Goal: Information Seeking & Learning: Find specific fact

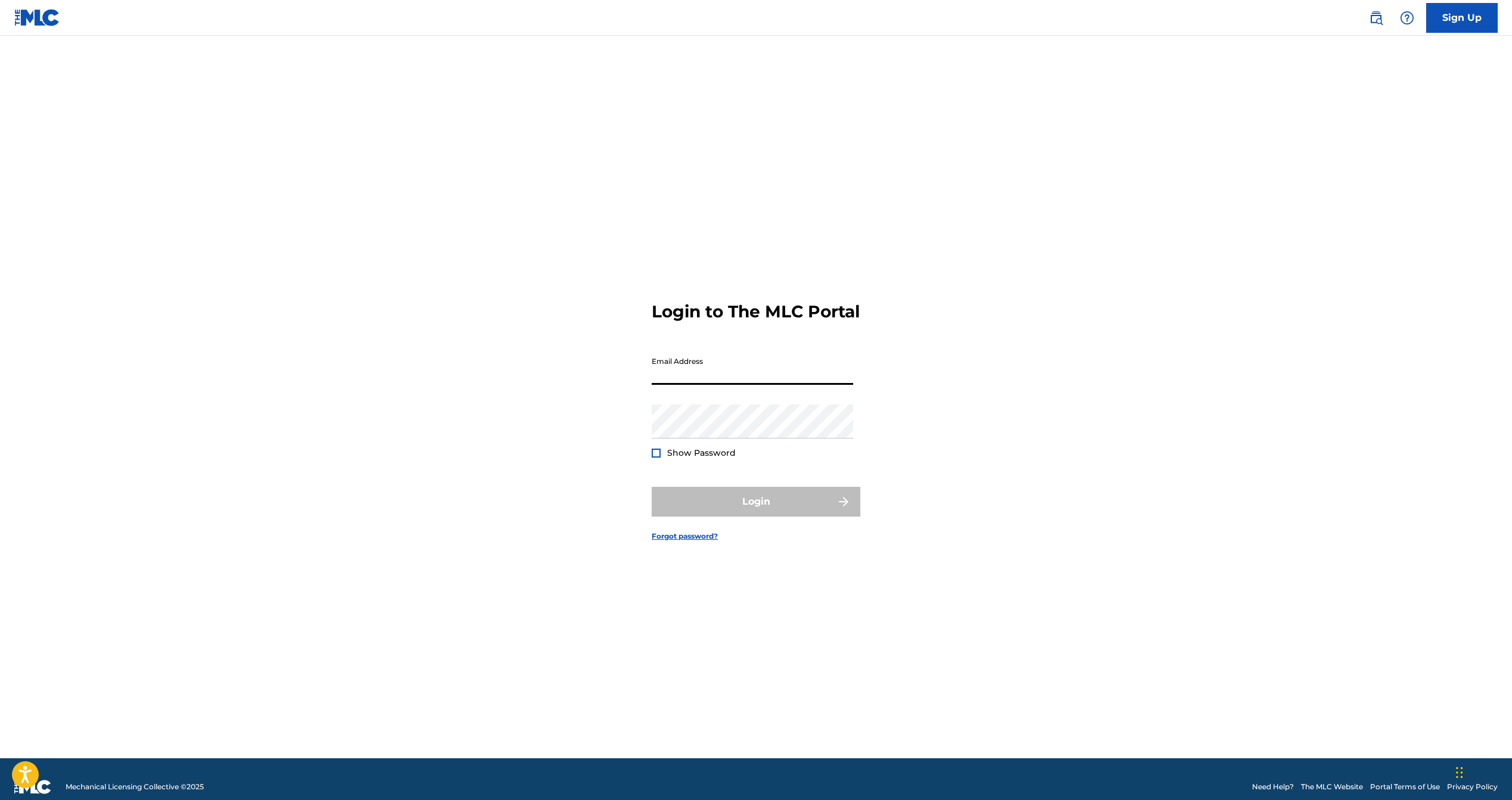
click at [740, 372] on input "Email Address" at bounding box center [752, 368] width 201 height 34
type input "[EMAIL_ADDRESS][DOMAIN_NAME]"
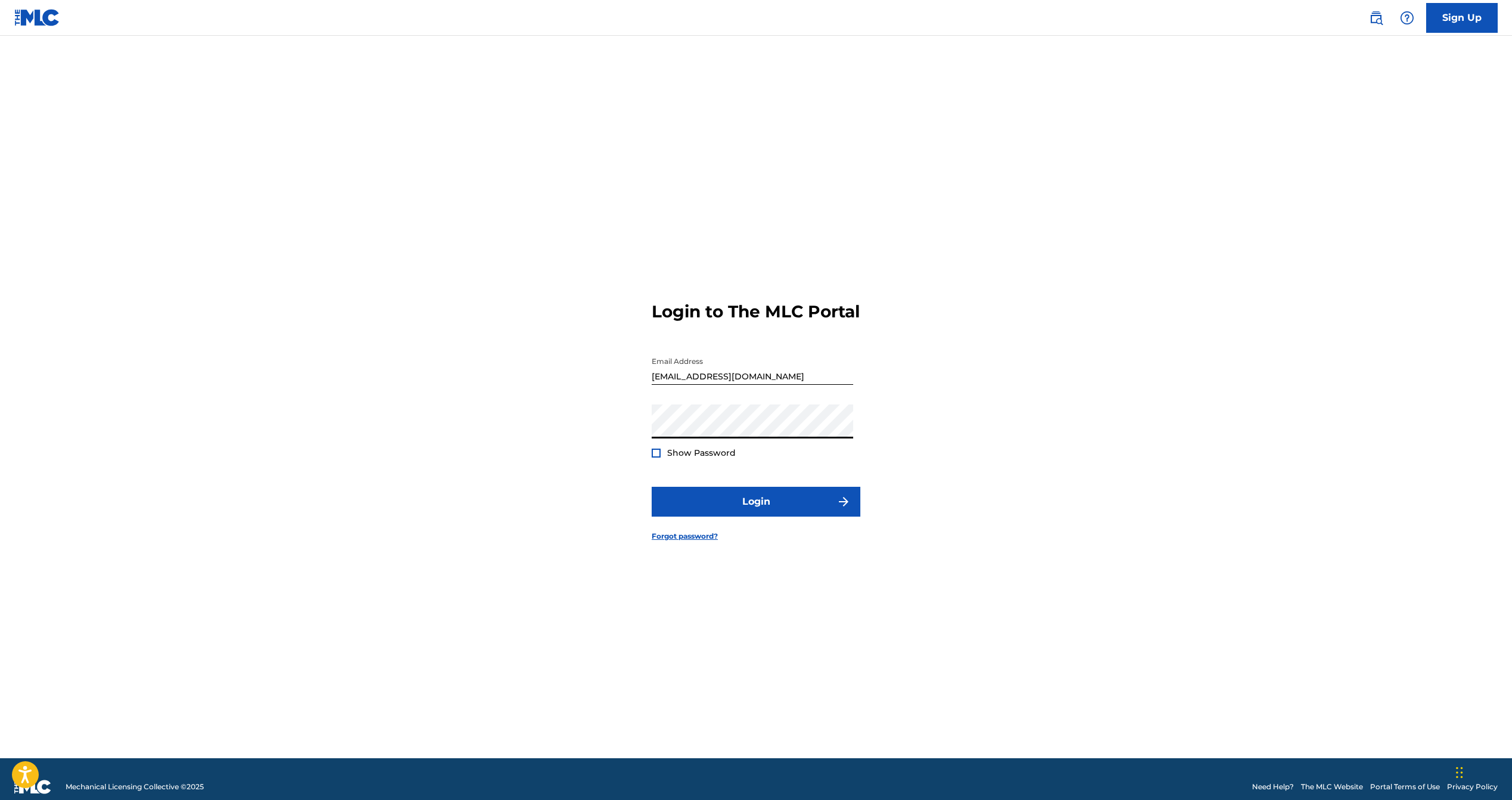
click at [652, 486] on button "Login" at bounding box center [756, 501] width 209 height 30
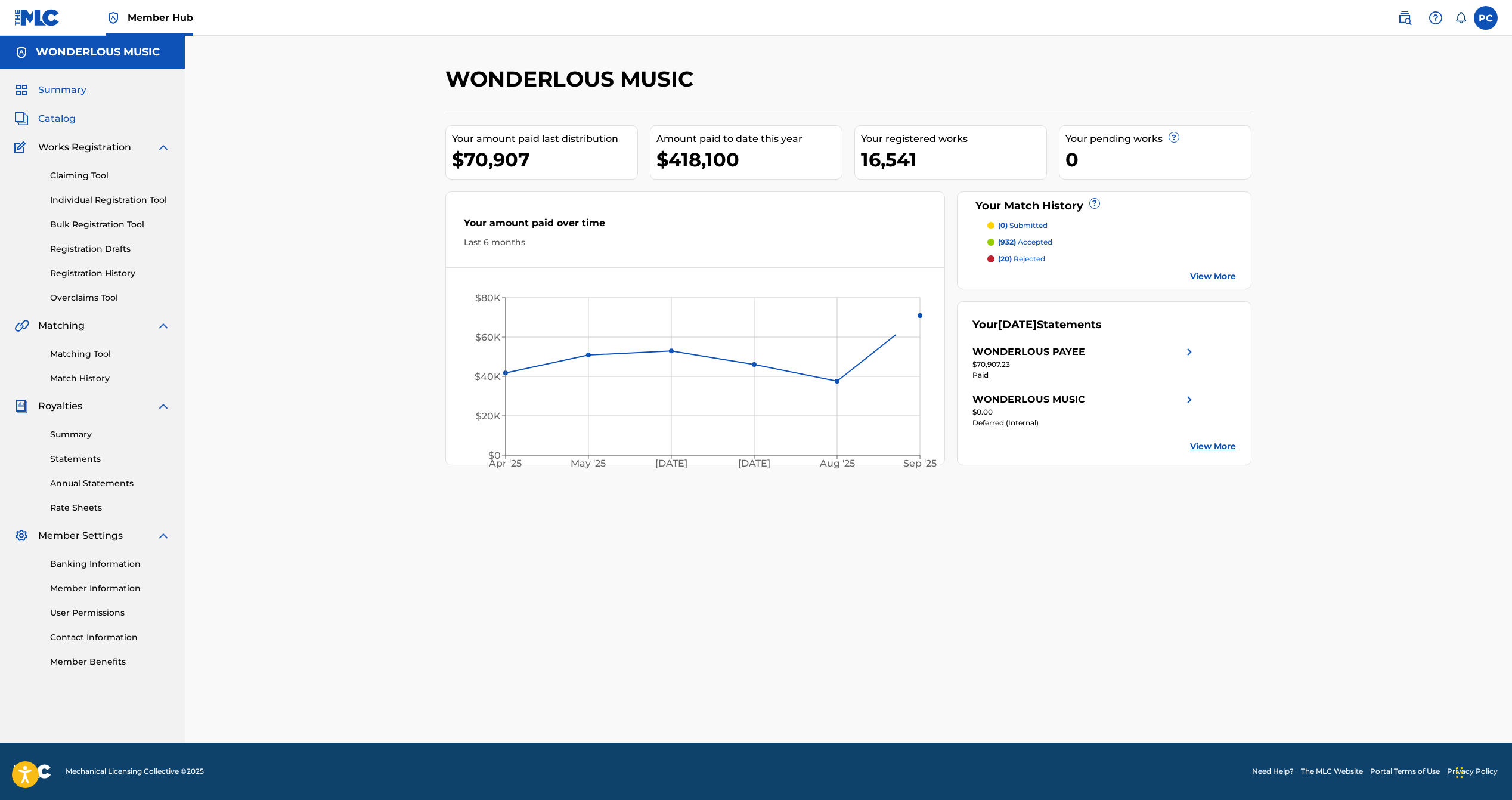
click at [64, 119] on span "Catalog" at bounding box center [57, 118] width 37 height 14
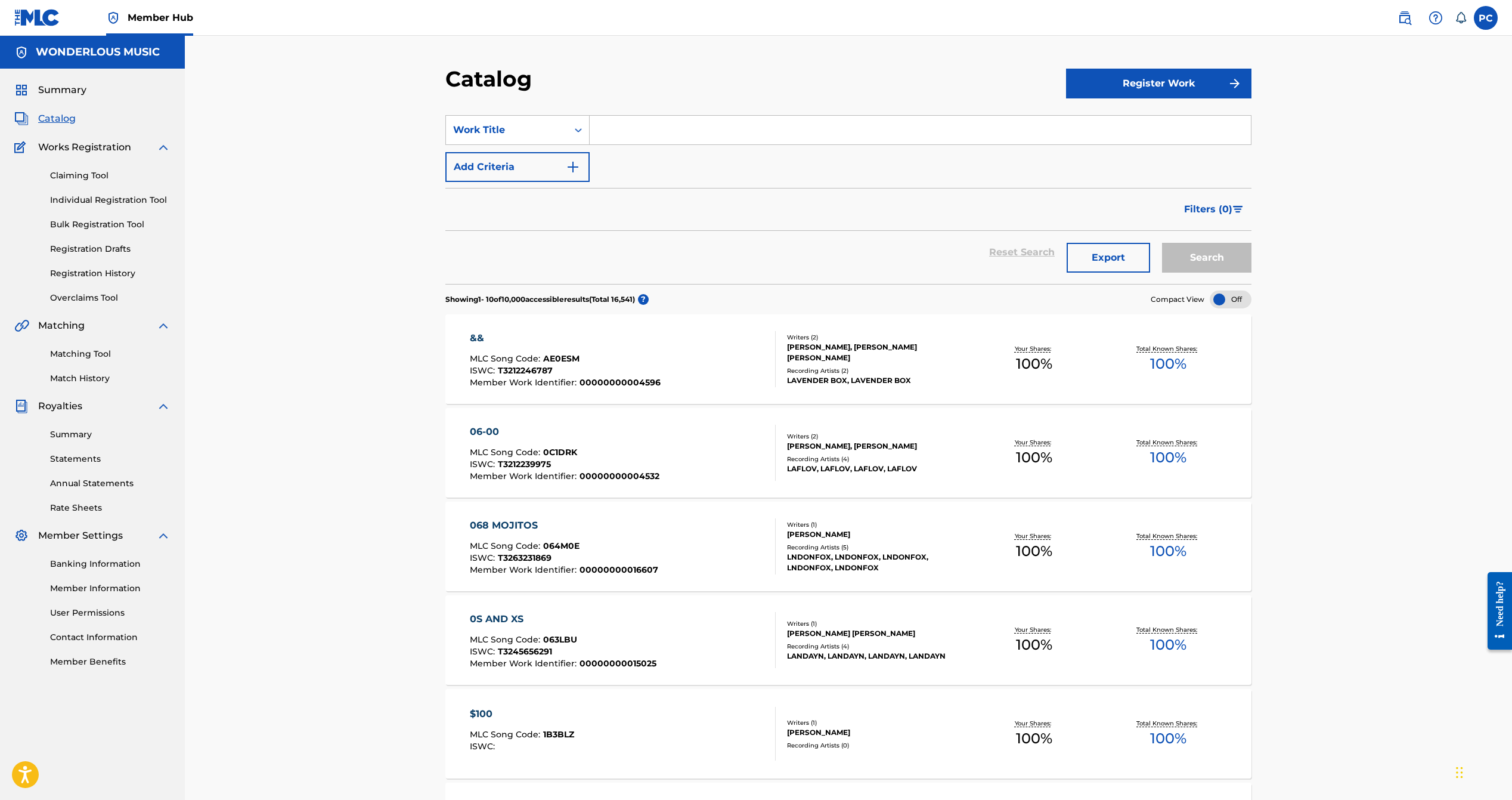
click at [622, 129] on input "Search Form" at bounding box center [920, 129] width 661 height 29
click at [1162, 243] on button "Search" at bounding box center [1207, 258] width 89 height 30
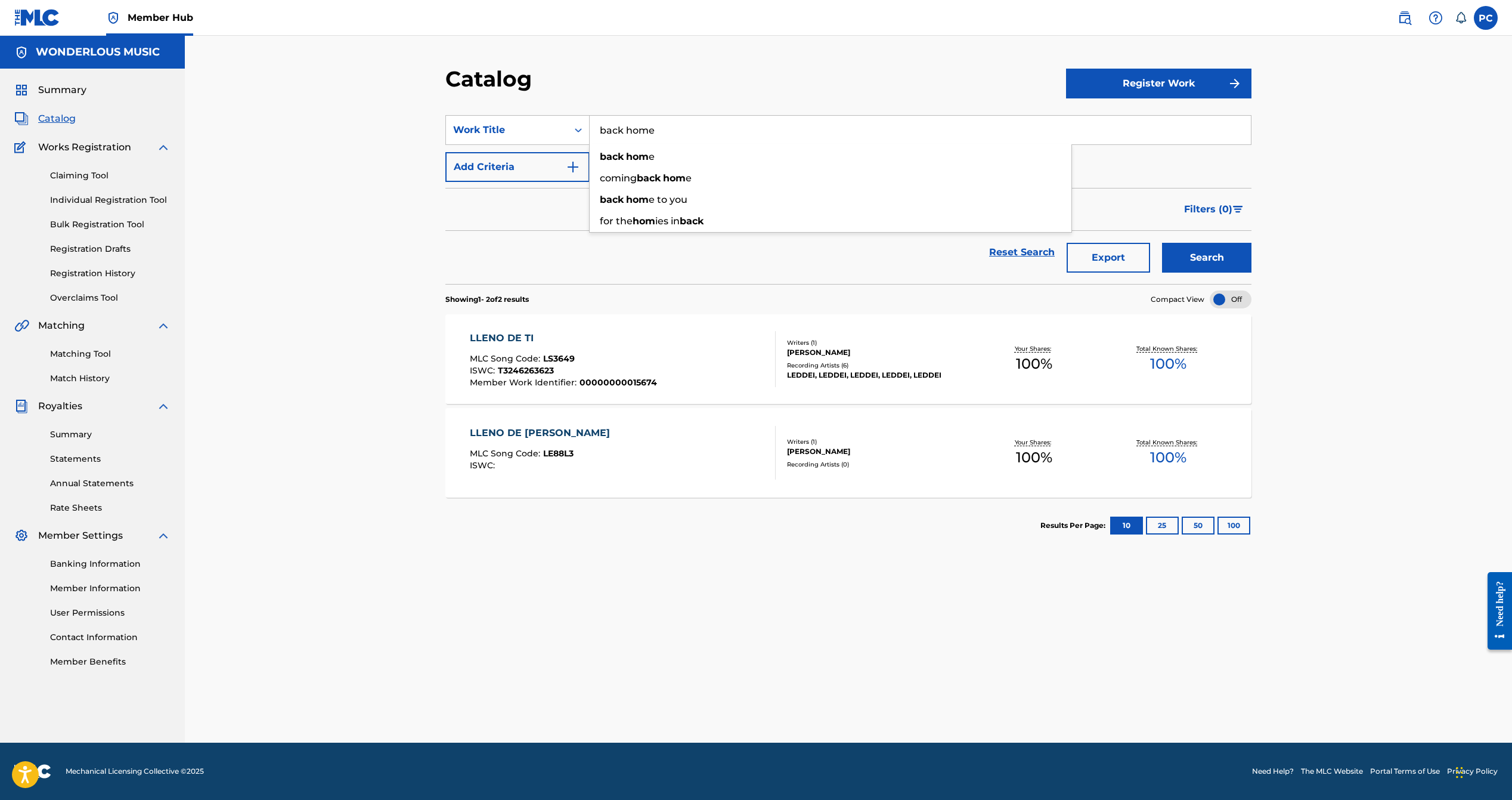
click at [1162, 243] on button "Search" at bounding box center [1207, 258] width 89 height 30
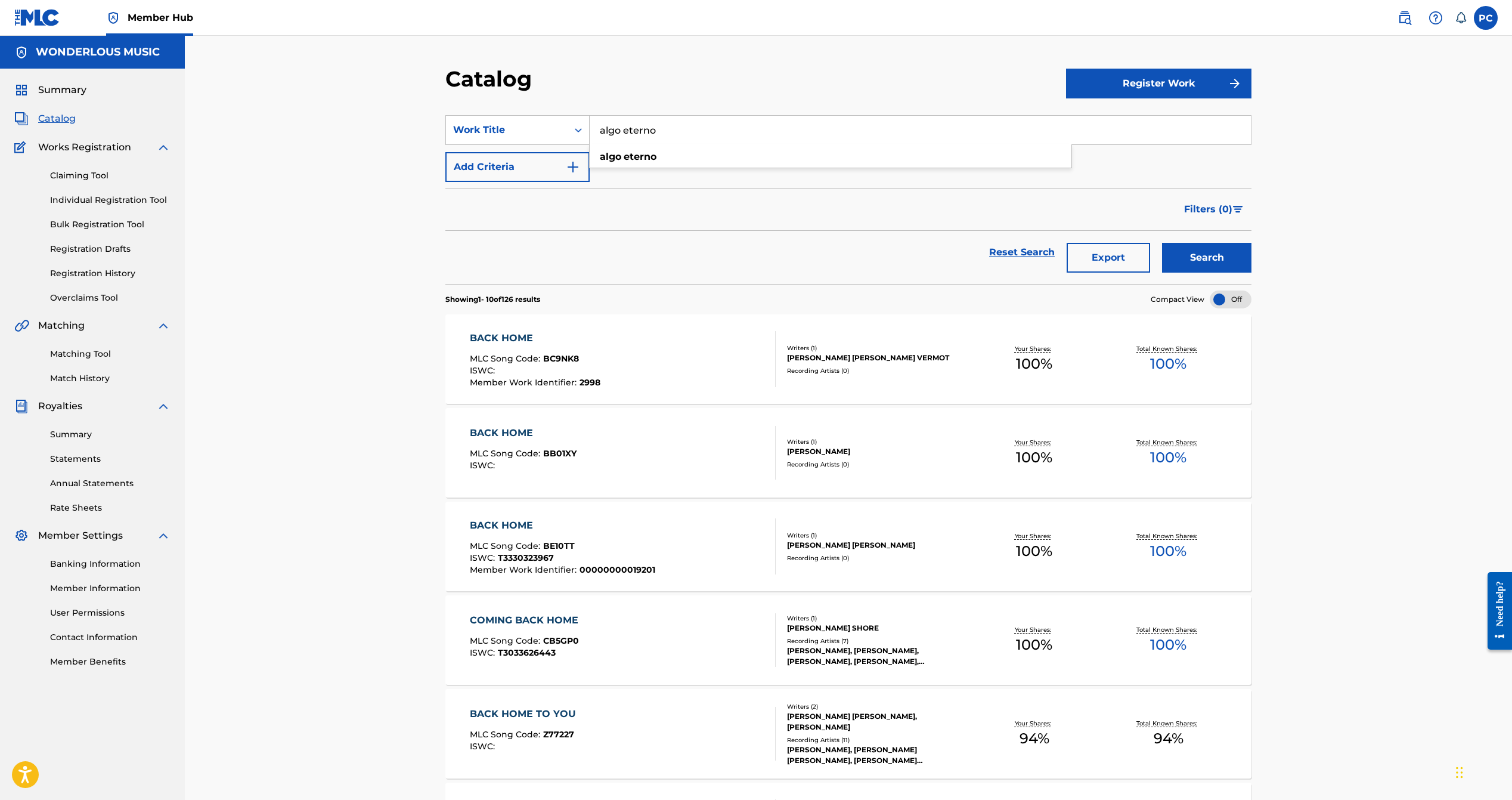
click at [1162, 243] on button "Search" at bounding box center [1207, 258] width 89 height 30
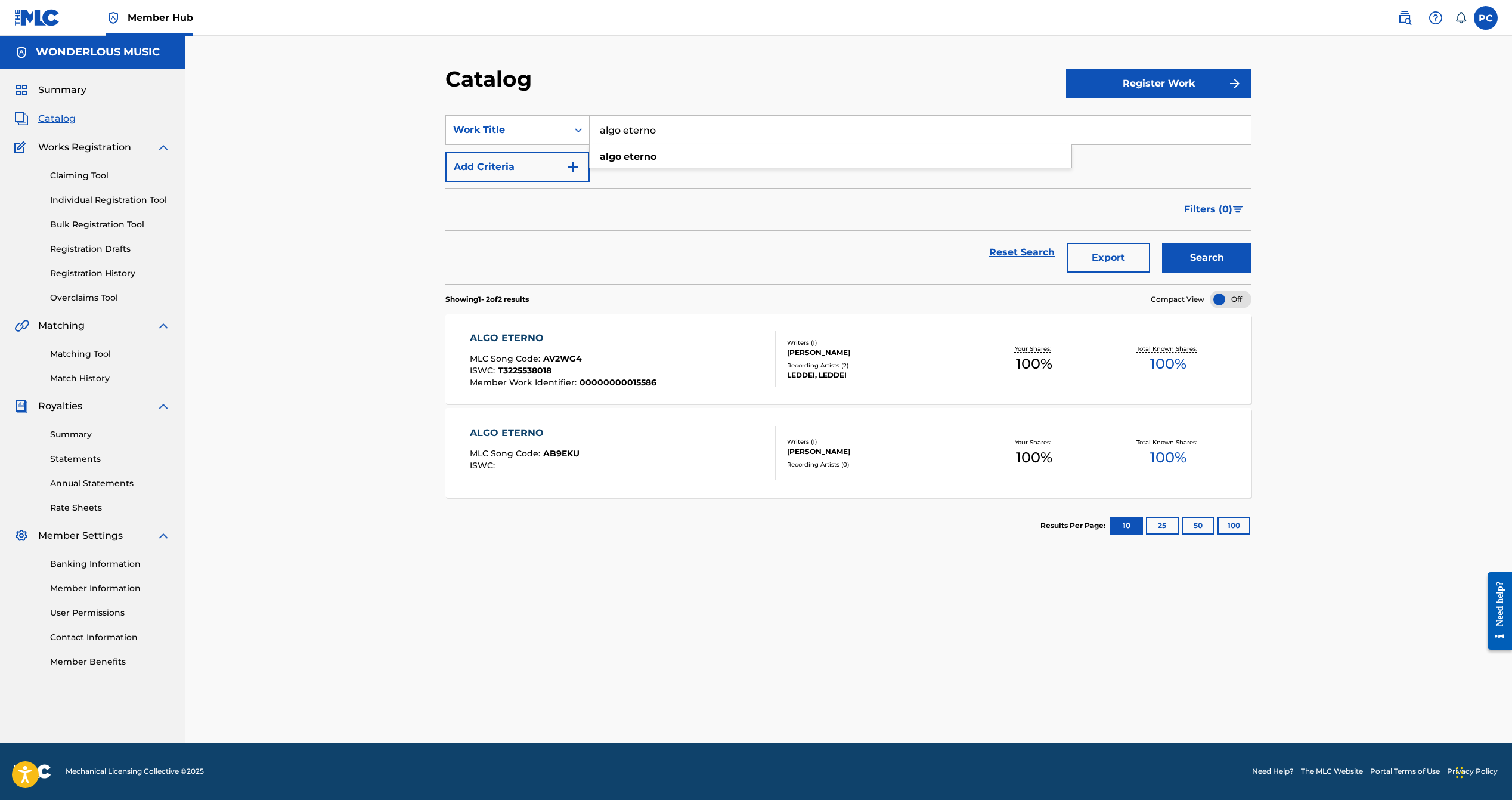
drag, startPoint x: 686, startPoint y: 131, endPoint x: 382, endPoint y: 99, distance: 305.7
click at [382, 99] on div "Catalog Register Work SearchWithCriteria6e1fdeec-e64a-4a1a-9cae-af642b3b0798 Wo…" at bounding box center [848, 389] width 1327 height 707
click at [620, 153] on strong "from" at bounding box center [612, 156] width 24 height 11
click at [1205, 261] on button "Search" at bounding box center [1207, 258] width 89 height 30
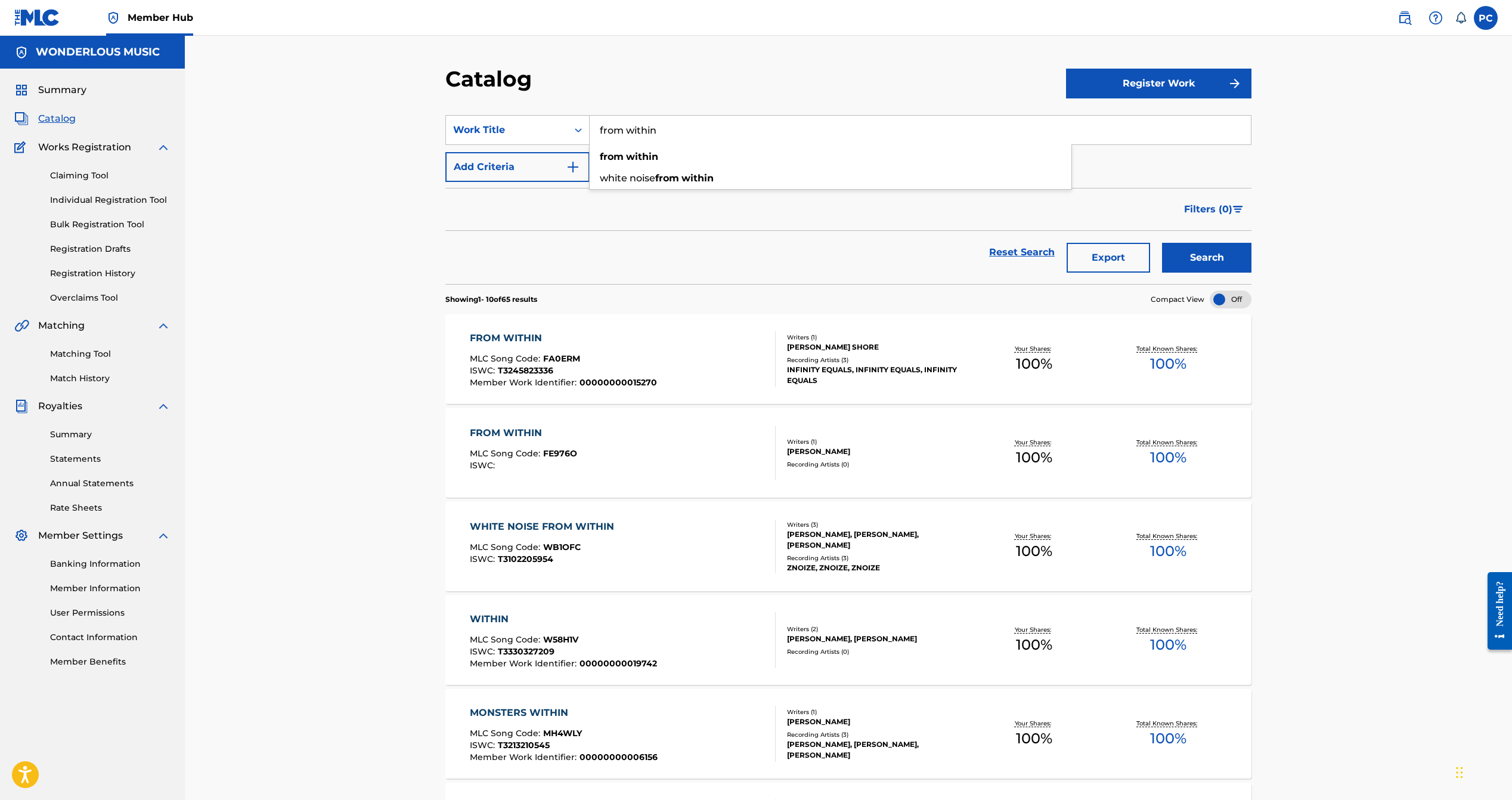
drag, startPoint x: 675, startPoint y: 127, endPoint x: 402, endPoint y: 96, distance: 274.8
click at [447, 109] on section "SearchWithCriteria6e1fdeec-e64a-4a1a-9cae-af642b3b0798 Work Title from within f…" at bounding box center [848, 192] width 806 height 183
click at [1162, 243] on button "Search" at bounding box center [1207, 258] width 89 height 30
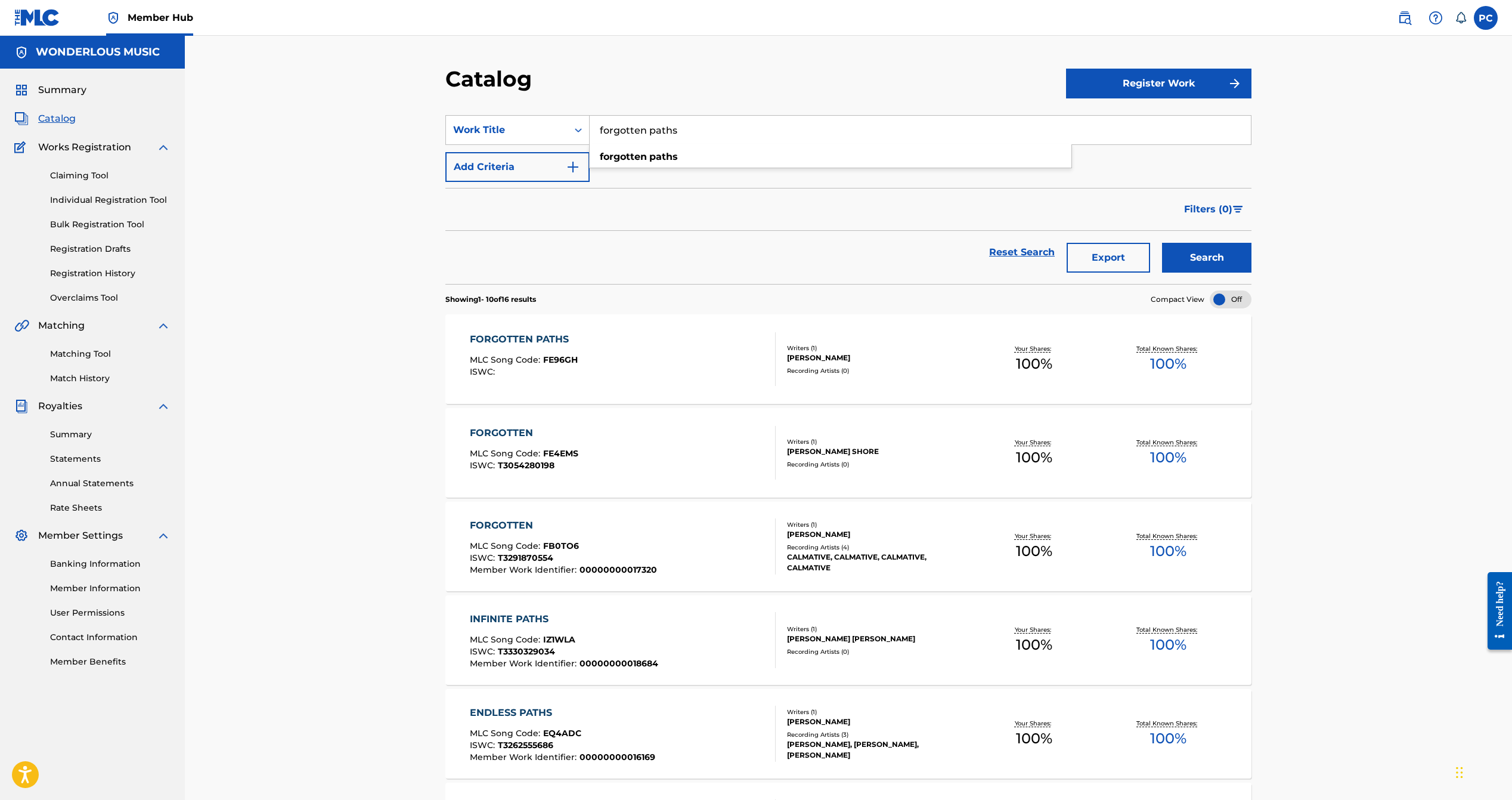
drag, startPoint x: 688, startPoint y: 126, endPoint x: 375, endPoint y: 89, distance: 315.2
click at [417, 99] on div "Catalog Register Work SearchWithCriteria6e1fdeec-e64a-4a1a-9cae-af642b3b0798 Wo…" at bounding box center [848, 672] width 1327 height 1272
click at [610, 155] on span "Search Form" at bounding box center [610, 156] width 3 height 11
click at [1217, 264] on button "Search" at bounding box center [1207, 258] width 89 height 30
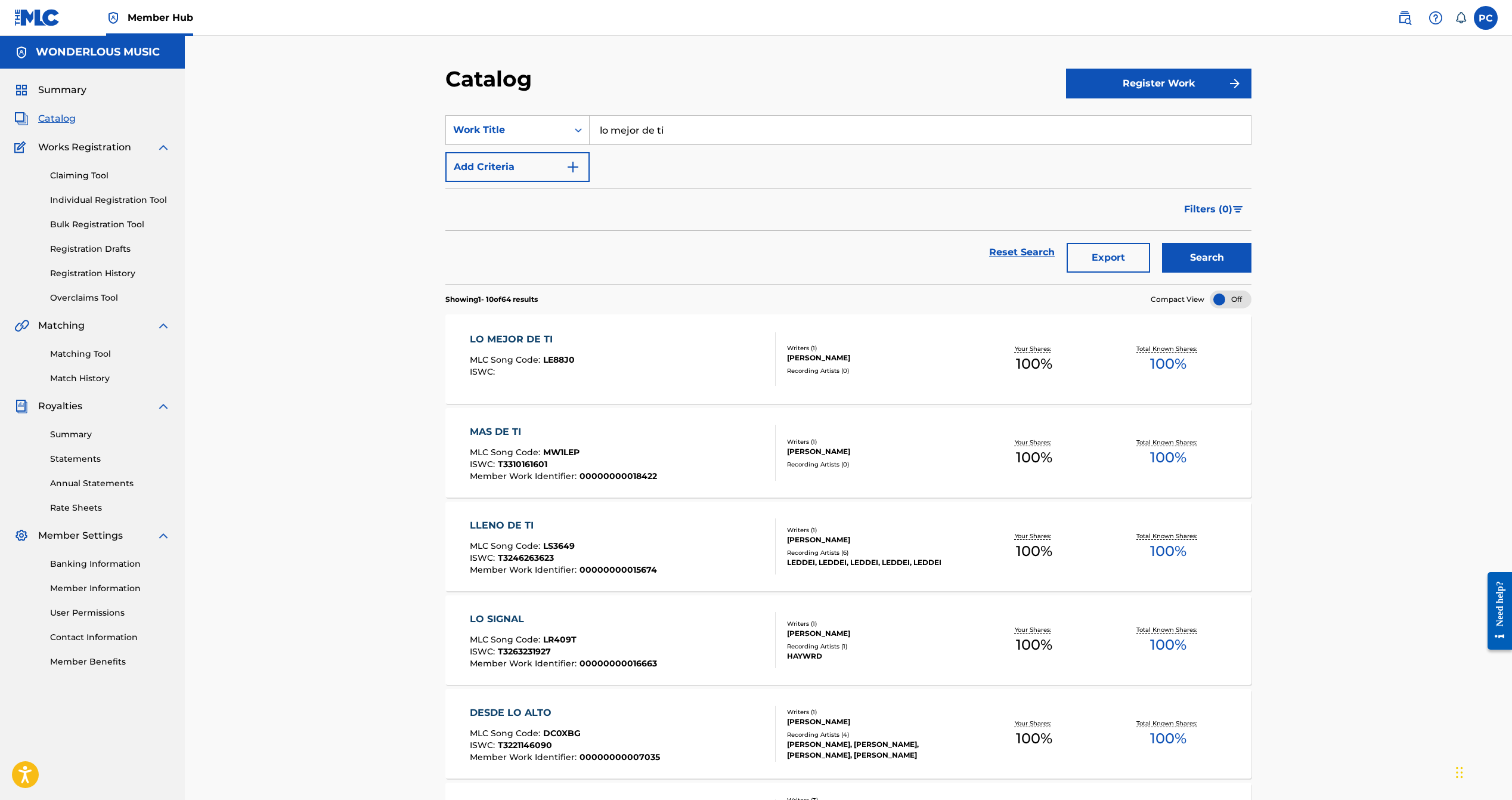
drag, startPoint x: 678, startPoint y: 130, endPoint x: 450, endPoint y: 88, distance: 231.8
click at [465, 98] on div "Catalog Register Work SearchWithCriteria6e1fdeec-e64a-4a1a-9cae-af642b3b0798 Wo…" at bounding box center [848, 687] width 835 height 1242
click at [1162, 243] on button "Search" at bounding box center [1207, 258] width 89 height 30
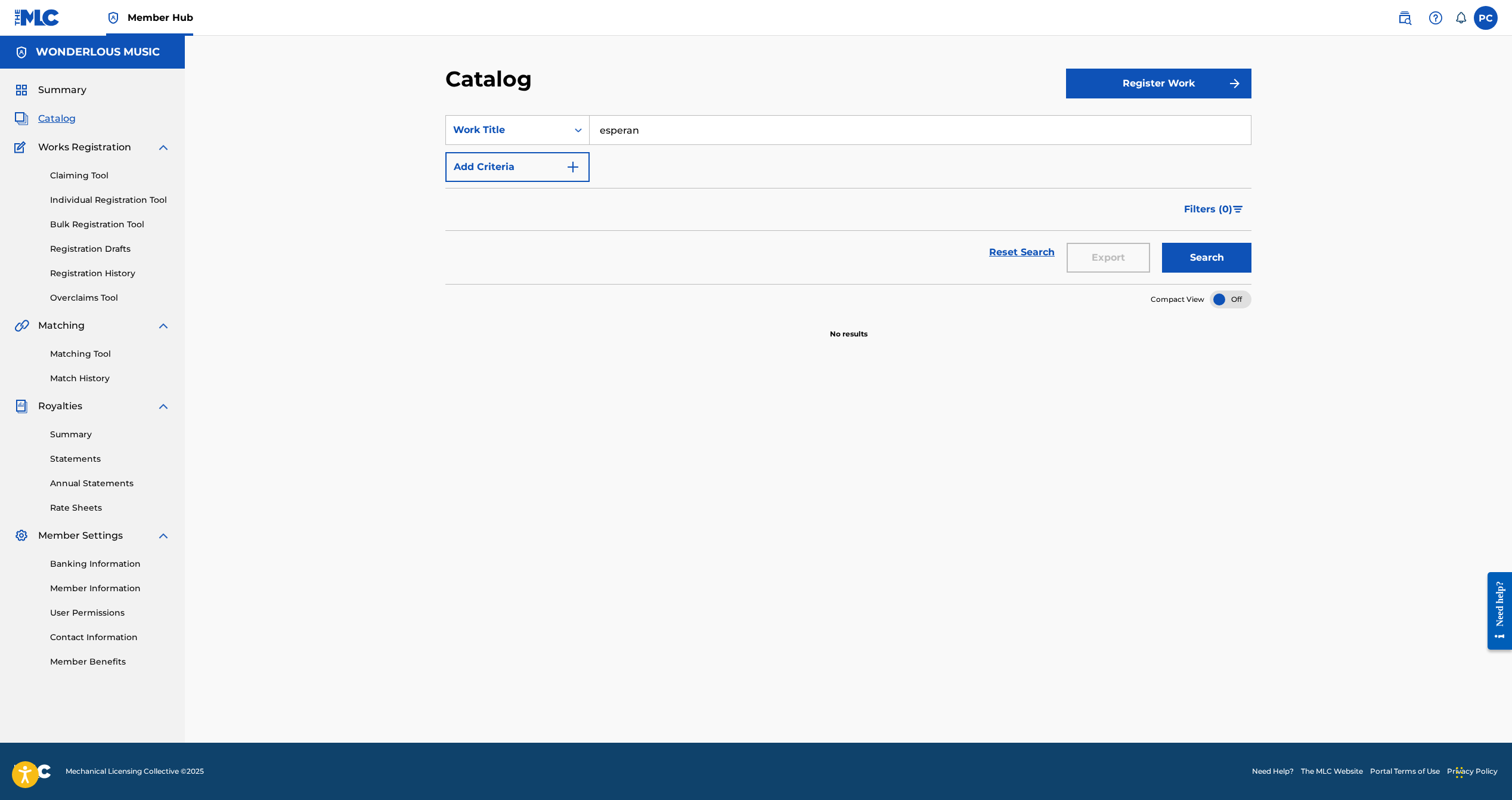
drag, startPoint x: 648, startPoint y: 132, endPoint x: 466, endPoint y: 105, distance: 184.0
click at [466, 105] on section "SearchWithCriteria6e1fdeec-e64a-4a1a-9cae-af642b3b0798 Work Title esperan Add C…" at bounding box center [848, 192] width 806 height 183
type input "lleno de"
click at [1162, 243] on button "Search" at bounding box center [1207, 258] width 89 height 30
